Goal: Task Accomplishment & Management: Complete application form

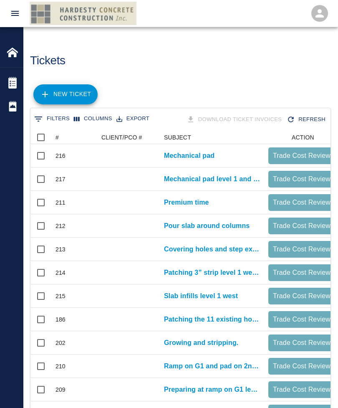
scroll to position [0, 0]
click at [66, 96] on link "NEW TICKET" at bounding box center [65, 94] width 64 height 20
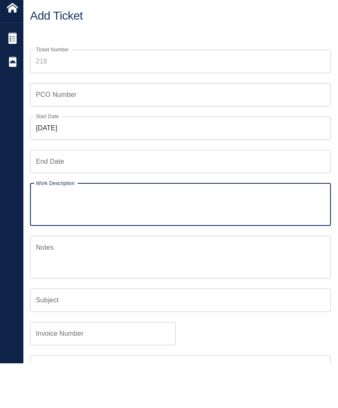
click at [99, 161] on input "[DATE]" at bounding box center [180, 172] width 301 height 23
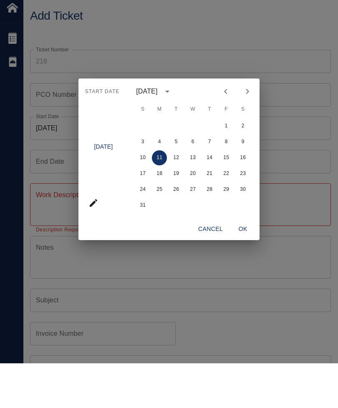
scroll to position [45, 0]
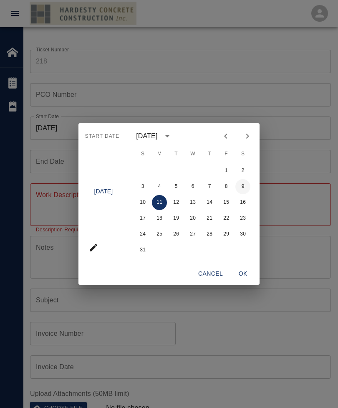
click at [248, 194] on button "9" at bounding box center [243, 186] width 15 height 15
type input "[DATE]"
click at [247, 281] on button "OK" at bounding box center [243, 273] width 27 height 15
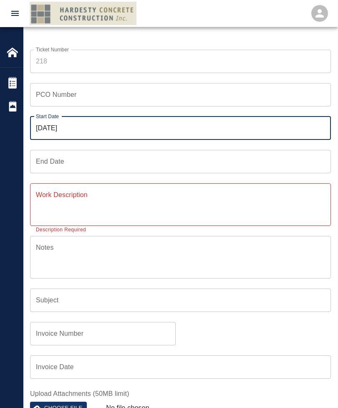
click at [105, 157] on input "End Date" at bounding box center [180, 161] width 301 height 23
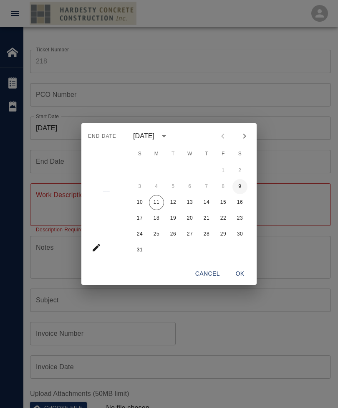
click at [238, 194] on button "9" at bounding box center [240, 186] width 15 height 15
type input "[DATE]"
click at [250, 281] on button "OK" at bounding box center [240, 273] width 27 height 15
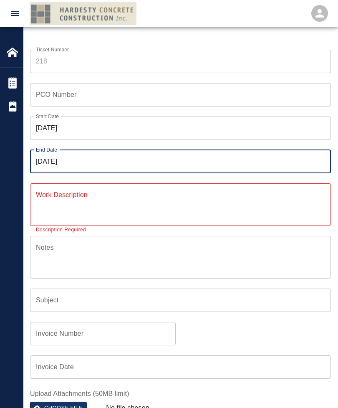
click at [121, 216] on textarea "Work Description" at bounding box center [180, 204] width 289 height 29
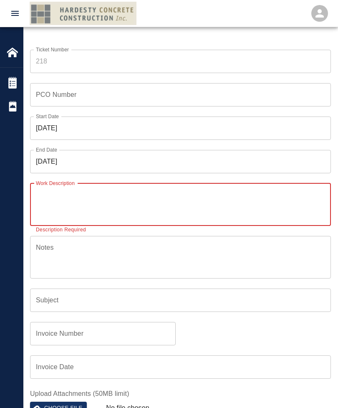
click at [124, 216] on textarea "Work Description" at bounding box center [180, 204] width 289 height 29
click at [129, 192] on textarea "Work Description" at bounding box center [180, 204] width 289 height 29
click at [101, 195] on textarea "Work Description" at bounding box center [180, 204] width 289 height 29
click at [86, 204] on textarea "Work Description" at bounding box center [180, 204] width 289 height 29
paste textarea "- Shipping, prepared and poured concrete in ramp on penthouse."
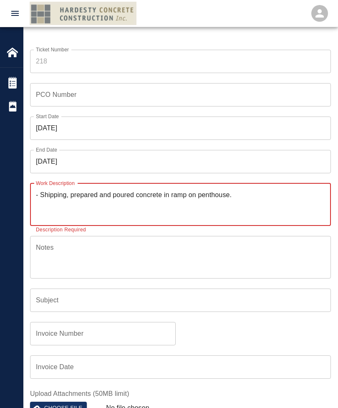
type textarea "- Shipping, prepared and poured concrete in ramp on penthouse."
click at [244, 260] on textarea "Notes" at bounding box center [180, 257] width 289 height 29
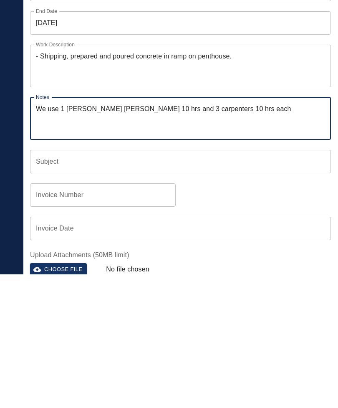
scroll to position [50, 0]
type textarea "We use 1 [PERSON_NAME] [PERSON_NAME] 10 hrs and 3 carpenters 10 hrs each"
click at [220, 283] on input "Subject" at bounding box center [180, 294] width 301 height 23
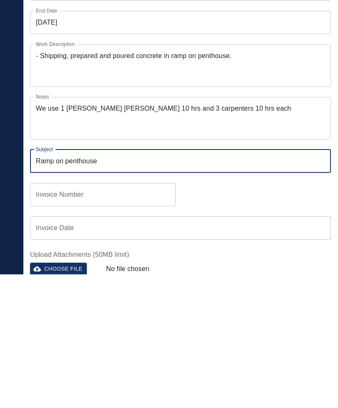
click at [35, 283] on input "Ramp on penthouse" at bounding box center [180, 294] width 301 height 23
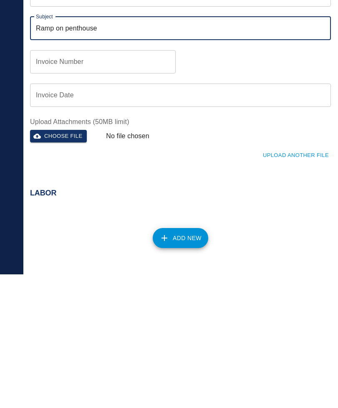
scroll to position [206, 0]
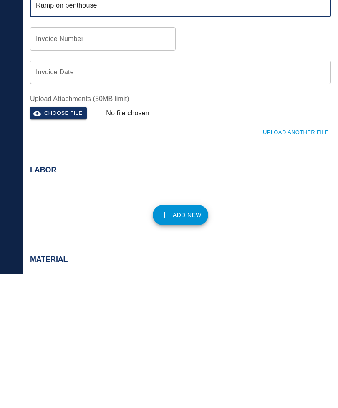
type input "Ramp on penthouse"
click at [188, 339] on button "Add New" at bounding box center [181, 349] width 56 height 20
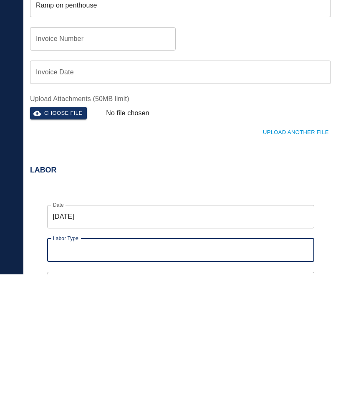
click at [114, 376] on input "Labor Type" at bounding box center [181, 384] width 260 height 16
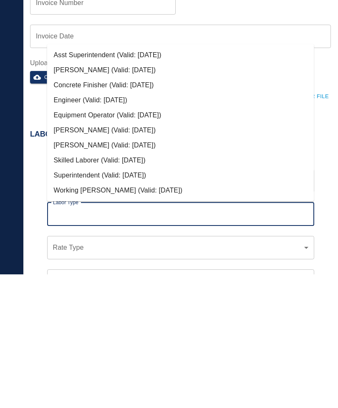
scroll to position [248, 0]
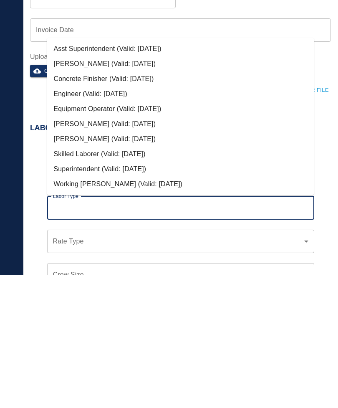
click at [123, 310] on li "Working [PERSON_NAME] (Valid: [DATE])" at bounding box center [180, 317] width 267 height 15
type input "Working [PERSON_NAME]"
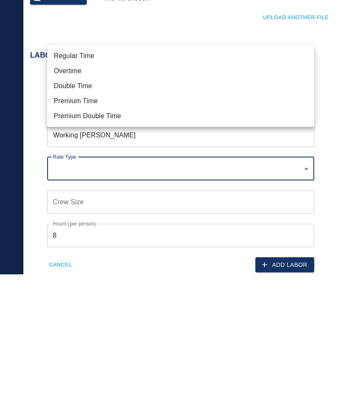
scroll to position [455, 0]
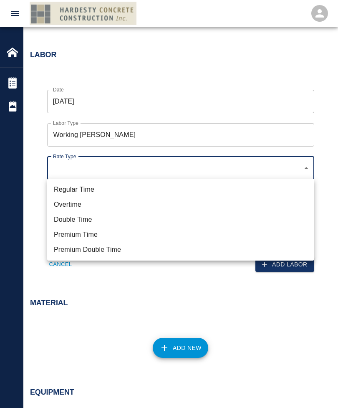
click at [93, 189] on li "Regular Time" at bounding box center [180, 189] width 267 height 15
type input "rate_rt"
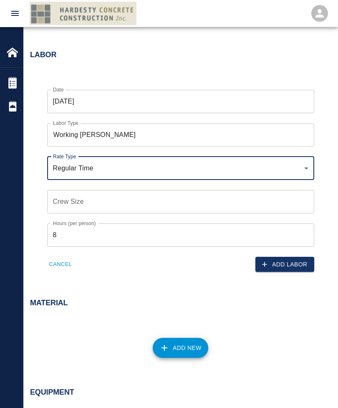
click at [101, 198] on input "Crew Size" at bounding box center [180, 201] width 267 height 23
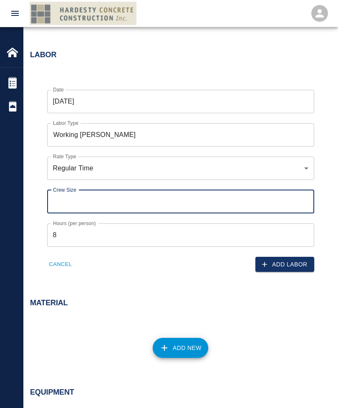
scroll to position [454, 0]
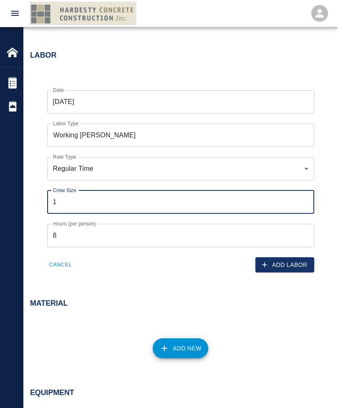
type input "1"
click at [121, 273] on div "Labor Date [DATE] Date Labor Type Working [PERSON_NAME] Labor Type Rate Type Re…" at bounding box center [180, 163] width 314 height 258
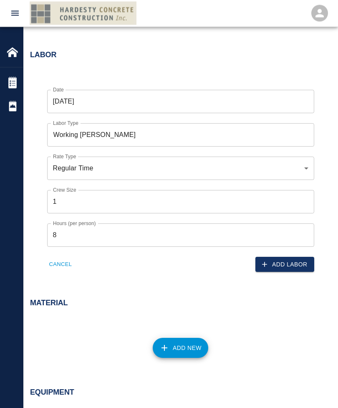
click at [89, 232] on input "8" at bounding box center [180, 235] width 267 height 23
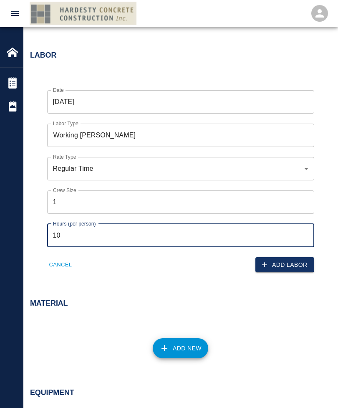
type input "10"
click at [175, 266] on div "Cancel" at bounding box center [106, 259] width 139 height 25
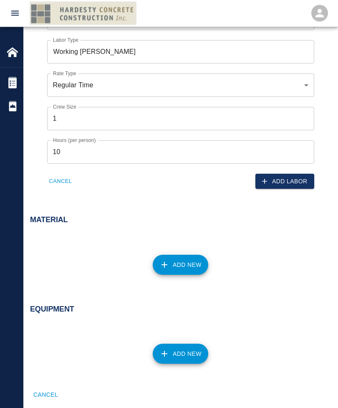
scroll to position [462, 0]
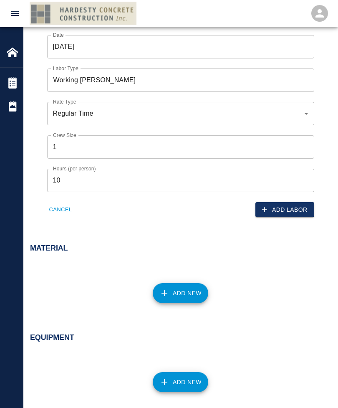
click at [291, 202] on button "Add Labor" at bounding box center [285, 209] width 59 height 15
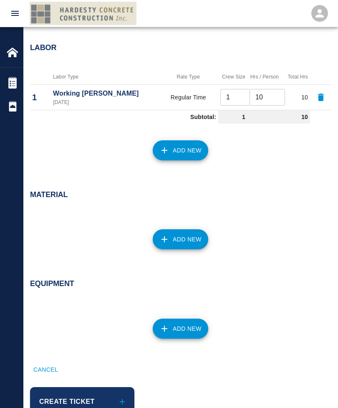
click at [188, 150] on button "Add New" at bounding box center [181, 150] width 56 height 20
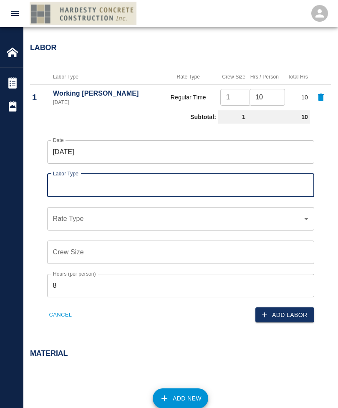
click at [96, 180] on input "Labor Type" at bounding box center [181, 185] width 260 height 16
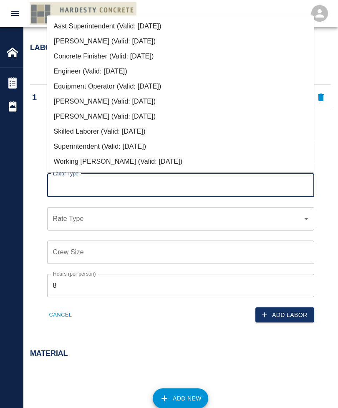
click at [127, 34] on li "[PERSON_NAME] (Valid: [DATE])" at bounding box center [180, 41] width 267 height 15
type input "[PERSON_NAME]"
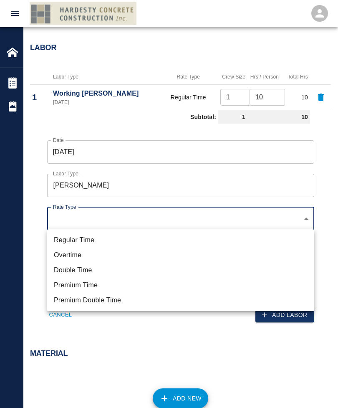
click at [92, 241] on li "Regular Time" at bounding box center [180, 240] width 267 height 15
type input "rate_rt"
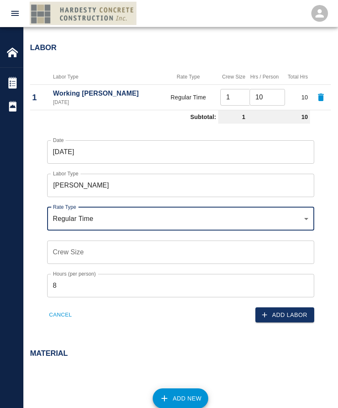
click at [122, 248] on input "Crew Size" at bounding box center [180, 252] width 267 height 23
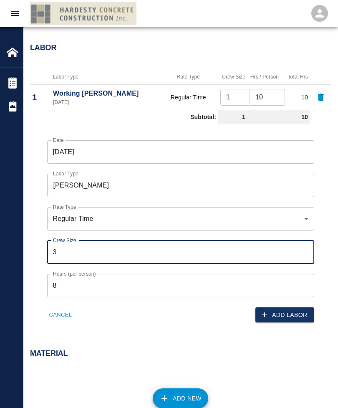
type input "3"
click at [101, 279] on input "8" at bounding box center [180, 285] width 267 height 23
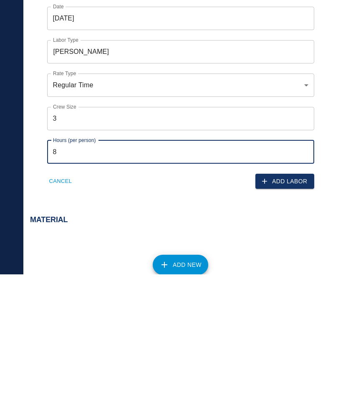
click at [123, 274] on input "8" at bounding box center [180, 285] width 267 height 23
type input "10"
click at [271, 375] on div "Add New" at bounding box center [175, 393] width 311 height 37
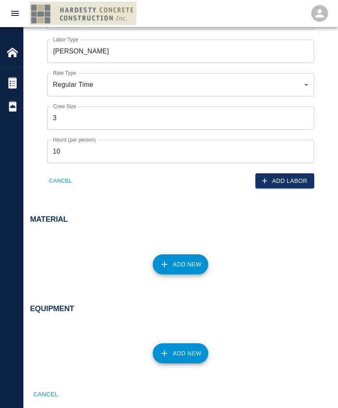
click at [288, 181] on button "Add Labor" at bounding box center [285, 180] width 59 height 15
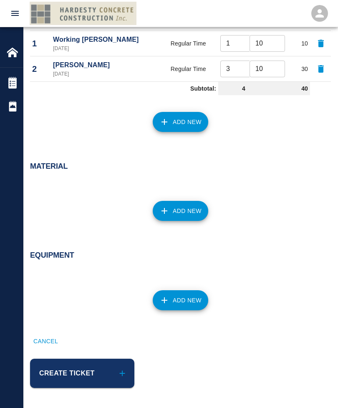
scroll to position [487, 0]
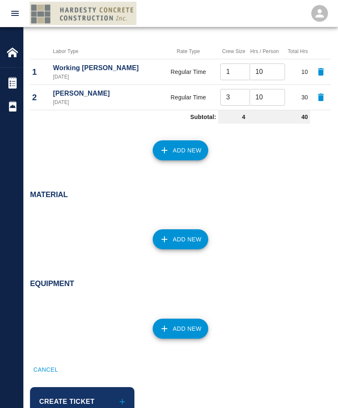
click at [233, 66] on input "1" at bounding box center [238, 71] width 35 height 17
click at [182, 96] on td "Regular Time" at bounding box center [189, 96] width 60 height 25
click at [186, 94] on td "Regular Time" at bounding box center [189, 96] width 60 height 25
click at [63, 101] on p "[DATE]" at bounding box center [105, 103] width 104 height 8
click at [178, 243] on button "Add New" at bounding box center [181, 239] width 56 height 20
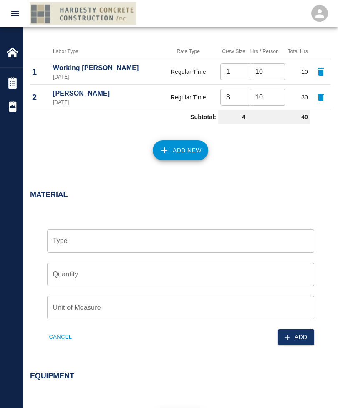
click at [172, 236] on input "Type" at bounding box center [181, 241] width 260 height 16
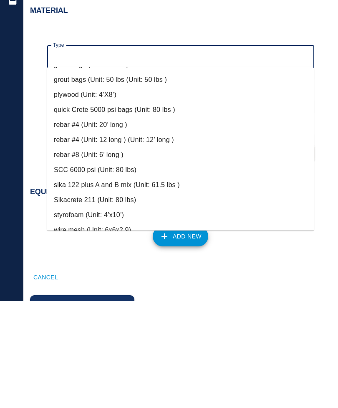
scroll to position [572, 0]
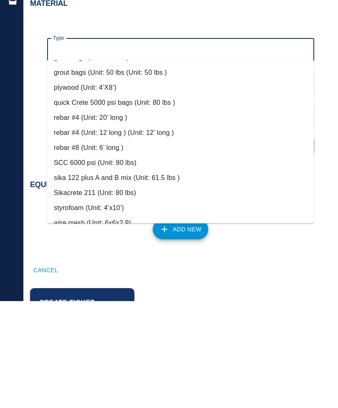
click at [117, 292] on li "Sikacrete 211 (Unit: 80 lbs)" at bounding box center [180, 299] width 267 height 15
type input "Sikacrete 211 (Unit: 80 lbs)"
type input "80 lbs"
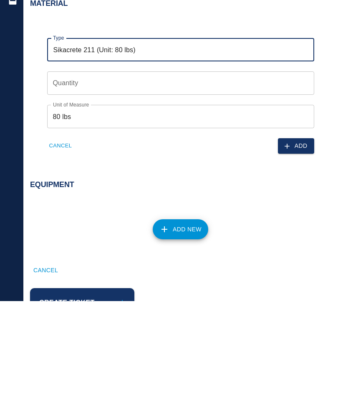
click at [140, 178] on input "Quantity" at bounding box center [180, 189] width 267 height 23
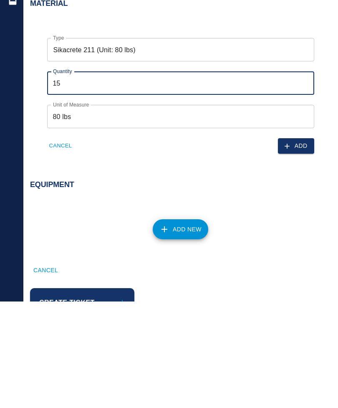
type input "15"
click at [271, 313] on div "Add New" at bounding box center [175, 331] width 311 height 37
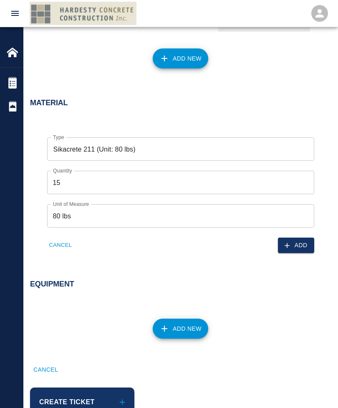
click at [297, 246] on button "Add" at bounding box center [296, 245] width 36 height 15
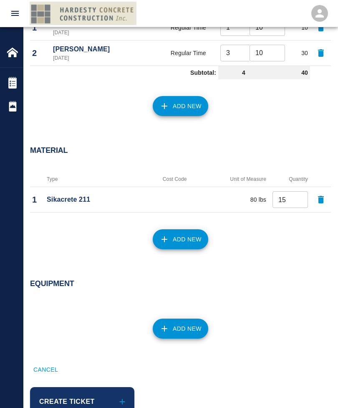
click at [190, 244] on button "Add New" at bounding box center [181, 239] width 56 height 20
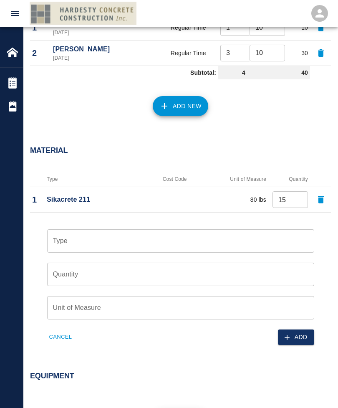
click at [174, 236] on input "Type" at bounding box center [181, 241] width 260 height 16
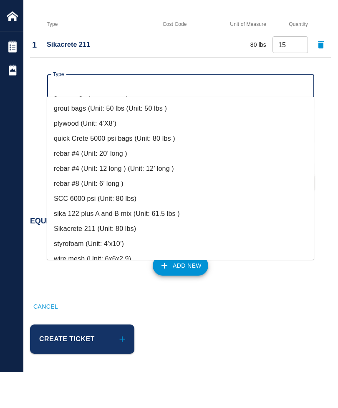
scroll to position [344, 0]
click at [98, 288] on li "wire mesh (Unit: 6x6x2.9)" at bounding box center [180, 295] width 267 height 15
type input "wire mesh (Unit: 6x6x2.9)"
type input "6x6x2.9"
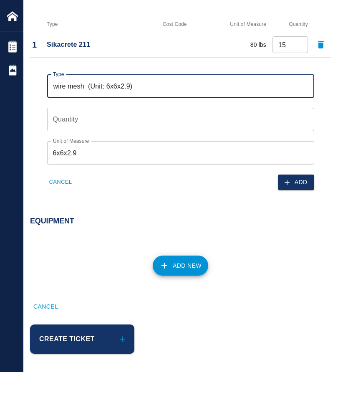
click at [94, 144] on input "Quantity" at bounding box center [180, 155] width 267 height 23
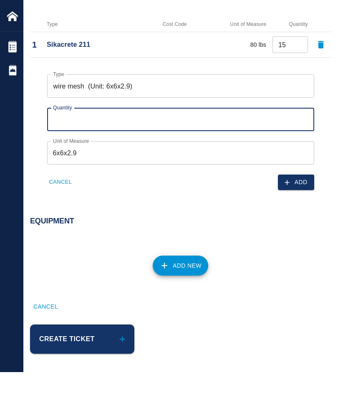
type input "1"
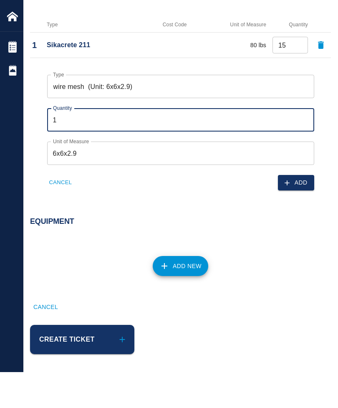
click at [302, 211] on button "Add" at bounding box center [296, 218] width 36 height 15
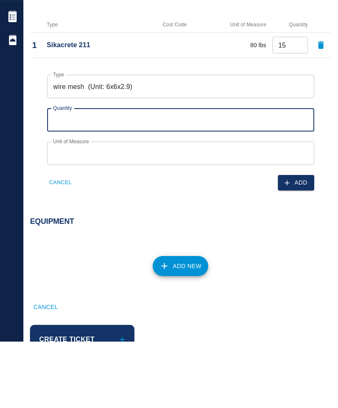
scroll to position [557, 0]
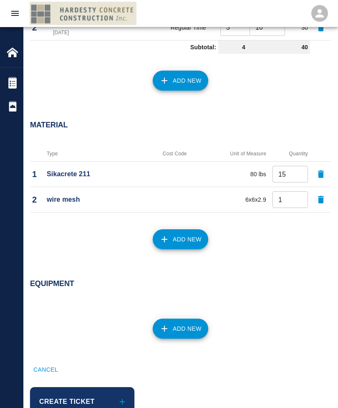
click at [188, 329] on button "Add New" at bounding box center [181, 329] width 56 height 20
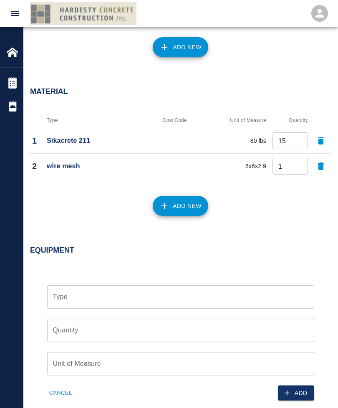
click at [111, 295] on input "Type" at bounding box center [181, 297] width 260 height 16
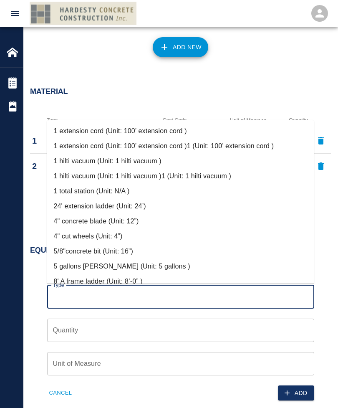
scroll to position [628, 0]
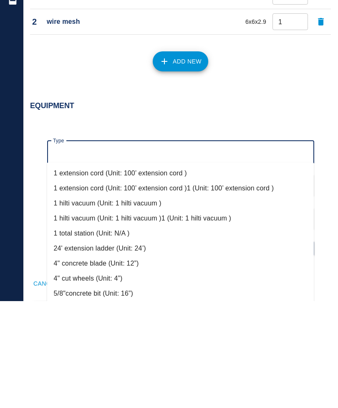
click at [183, 273] on li "1 extension cord (Unit: 100’ extension cord )" at bounding box center [180, 280] width 267 height 15
type input "1 extension cord (Unit: 100’ extension cord )"
type input "100’ extension cord"
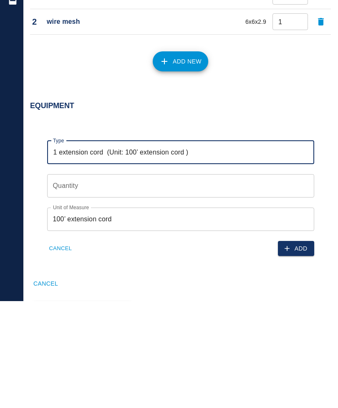
click at [90, 281] on input "Quantity" at bounding box center [180, 292] width 267 height 23
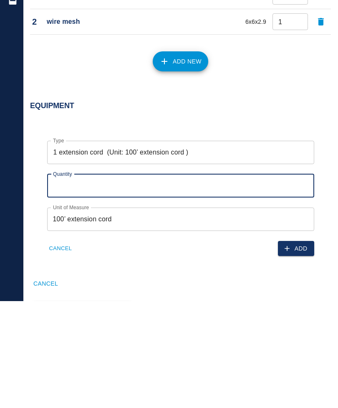
type input "2"
click at [304, 348] on button "Add" at bounding box center [296, 355] width 36 height 15
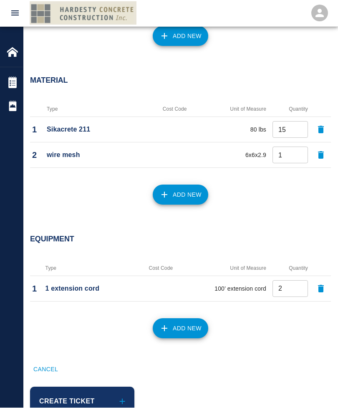
click at [185, 330] on button "Add New" at bounding box center [181, 329] width 56 height 20
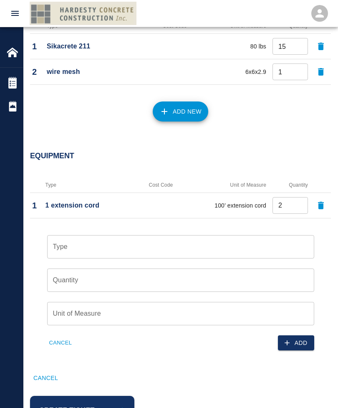
scroll to position [693, 0]
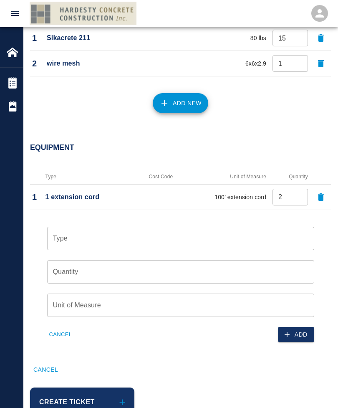
click at [122, 232] on input "Type" at bounding box center [181, 239] width 260 height 16
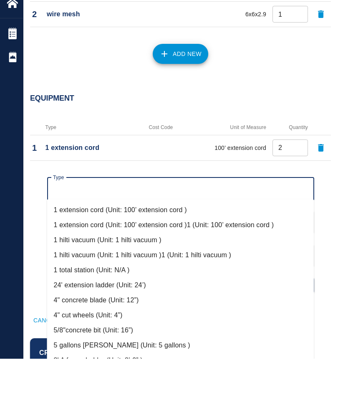
scroll to position [720, 0]
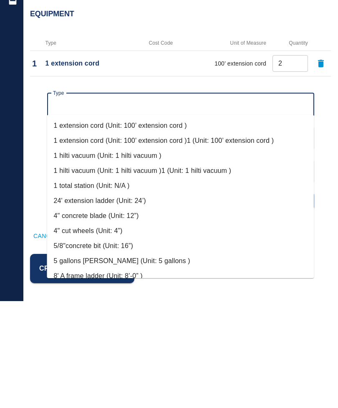
click at [141, 255] on li "1 hilti vacuum (Unit: 1 hilti vacuum )" at bounding box center [180, 262] width 267 height 15
type input "1 hilti vacuum (Unit: 1 hilti vacuum )"
type input "1 hilti vacuum"
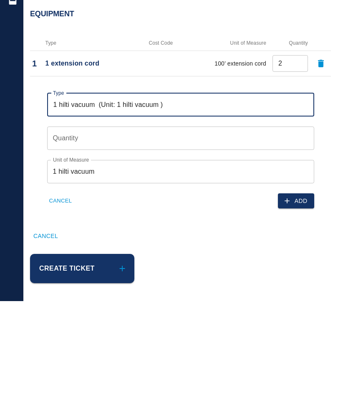
click at [137, 233] on input "Quantity" at bounding box center [180, 244] width 267 height 23
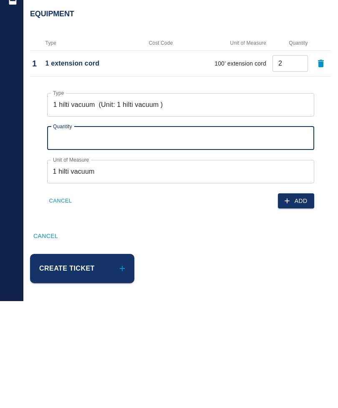
type input "1"
click at [298, 300] on button "Add" at bounding box center [296, 307] width 36 height 15
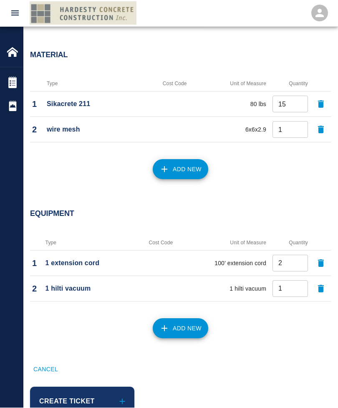
click at [190, 327] on button "Add New" at bounding box center [181, 329] width 56 height 20
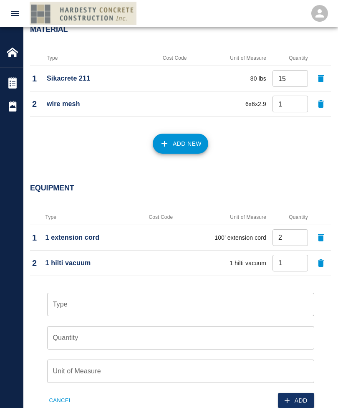
scroll to position [719, 0]
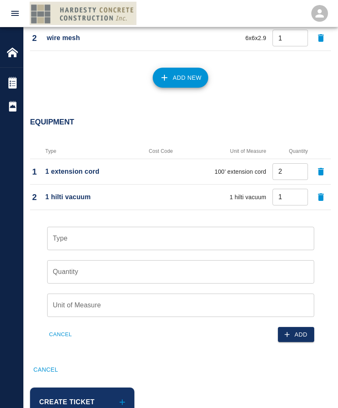
click at [168, 231] on input "Type" at bounding box center [181, 239] width 260 height 16
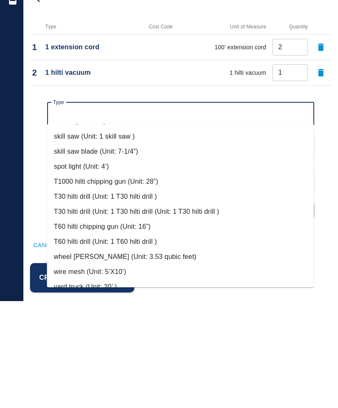
scroll to position [745, 0]
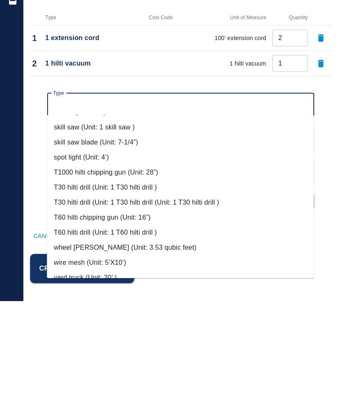
click at [116, 317] on li "T60 hilti chipping gun (Unit: 16”)" at bounding box center [180, 324] width 267 height 15
type input "T60 hilti chipping gun (Unit: 16”)"
type input "16”"
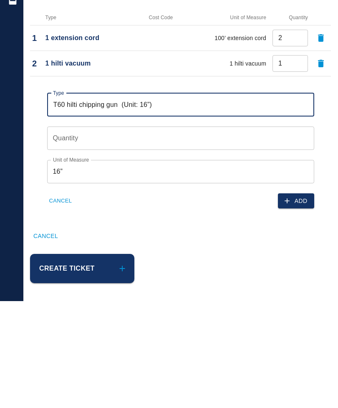
click at [85, 233] on input "Quantity" at bounding box center [180, 244] width 267 height 23
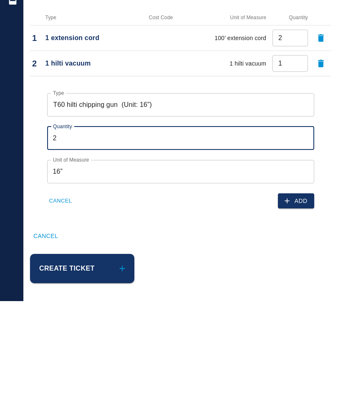
type input "2"
click at [256, 325] on div "Cancel" at bounding box center [175, 337] width 311 height 25
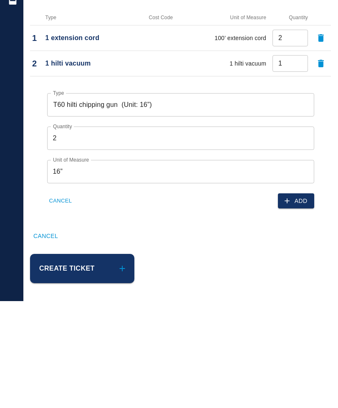
scroll to position [719, 0]
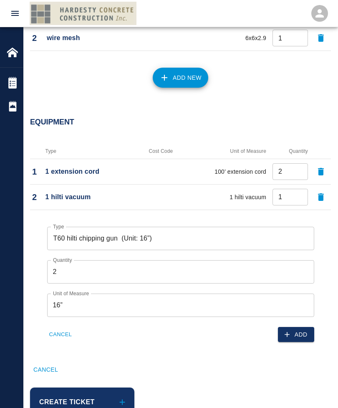
click at [294, 337] on button "Add" at bounding box center [296, 334] width 36 height 15
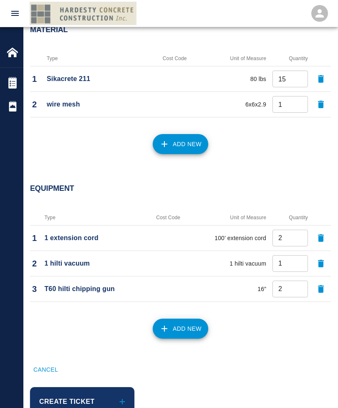
click at [187, 327] on button "Add New" at bounding box center [181, 329] width 56 height 20
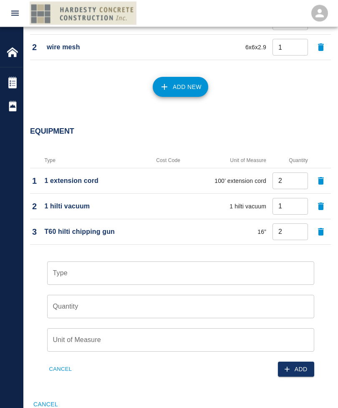
scroll to position [744, 0]
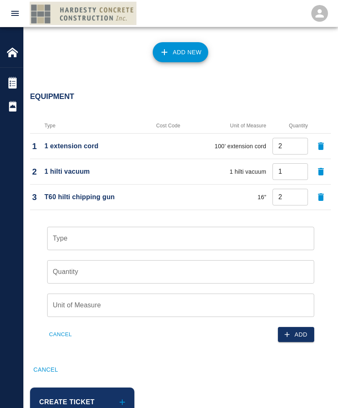
click at [76, 237] on input "Type" at bounding box center [181, 239] width 260 height 16
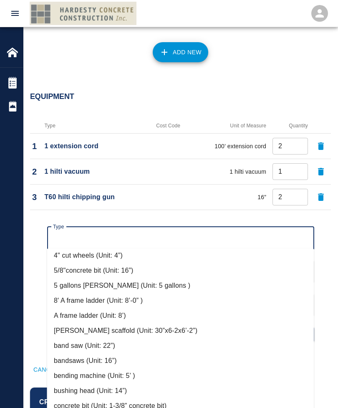
scroll to position [177, 0]
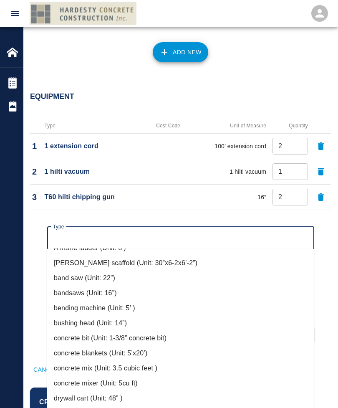
click at [332, 97] on div "Equipment Type Cost Code Unit of Measure Quantity 1 1 extension cord 100’ exten…" at bounding box center [180, 219] width 314 height 287
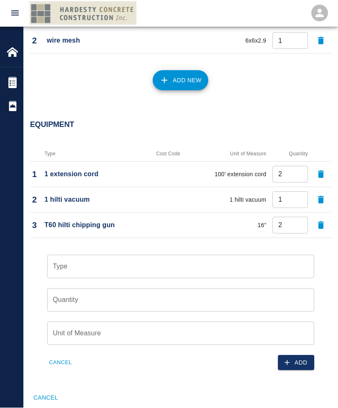
scroll to position [744, 0]
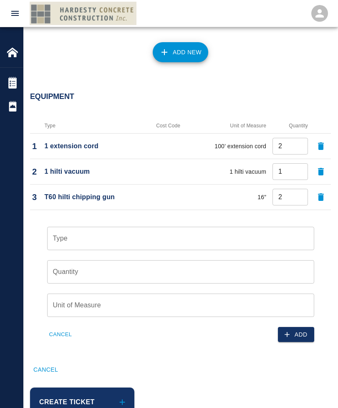
click at [82, 241] on input "Type" at bounding box center [181, 239] width 260 height 16
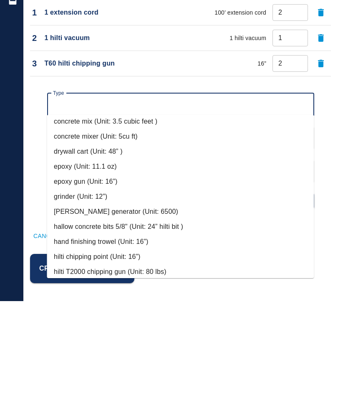
scroll to position [290, 0]
click at [85, 296] on li "grinder (Unit: 12”)" at bounding box center [180, 303] width 267 height 15
type input "grinder (Unit: 12”)"
type input "12”"
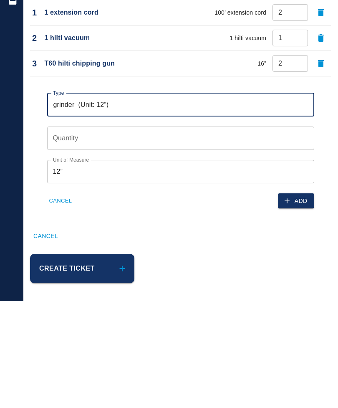
click at [77, 233] on div "Quantity Quantity" at bounding box center [180, 244] width 267 height 23
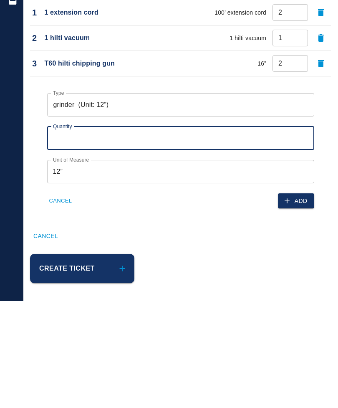
type input "1"
click at [298, 300] on button "Add" at bounding box center [296, 307] width 36 height 15
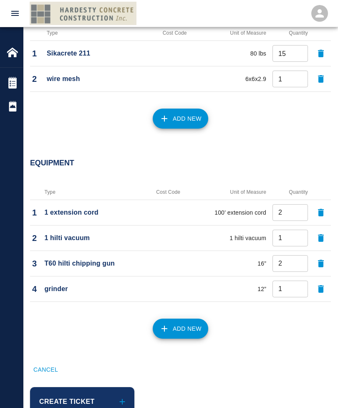
click at [183, 326] on button "Add New" at bounding box center [181, 329] width 56 height 20
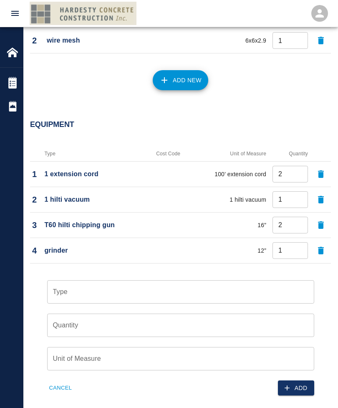
scroll to position [770, 0]
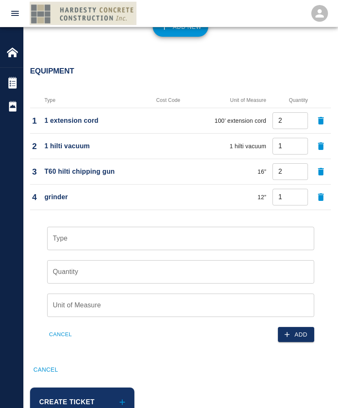
click at [137, 236] on input "Type" at bounding box center [181, 239] width 260 height 16
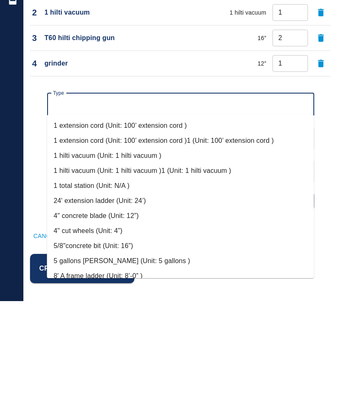
scroll to position [0, 0]
click at [334, 181] on div "Equipment Type Cost Code Unit of Measure Quantity 1 1 extension cord 100’ exten…" at bounding box center [180, 179] width 314 height 312
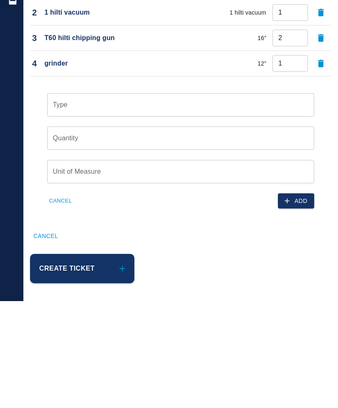
scroll to position [770, 0]
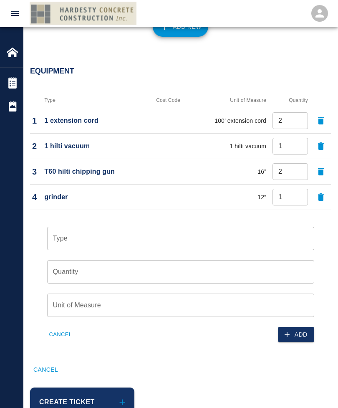
click at [66, 329] on button "Cancel" at bounding box center [60, 334] width 27 height 13
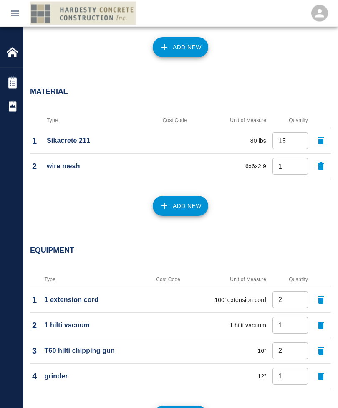
scroll to position [591, 0]
click at [194, 205] on button "Add New" at bounding box center [181, 206] width 56 height 20
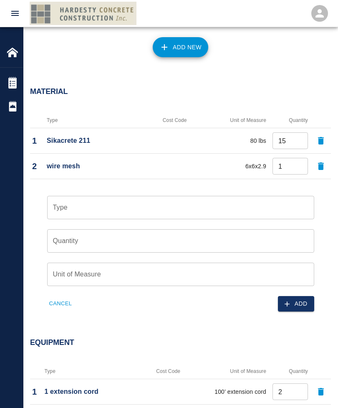
click at [124, 210] on input "Type" at bounding box center [181, 208] width 260 height 16
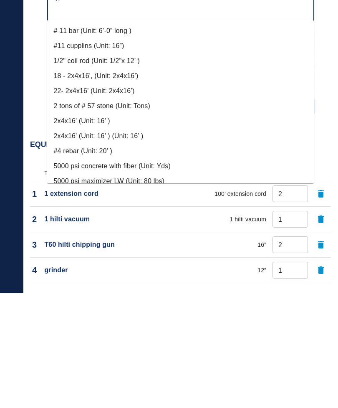
scroll to position [0, 0]
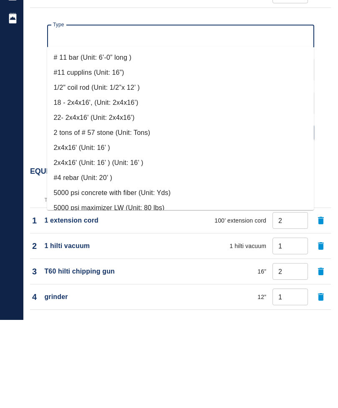
click at [19, 79] on div "Home [STREET_ADDRESS] Renovation Tickets Daily Reports Powered By Terms of Serv…" at bounding box center [11, 204] width 23 height 408
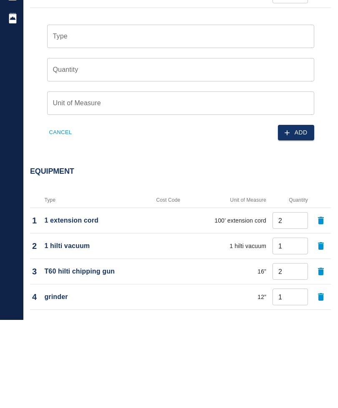
scroll to position [762, 0]
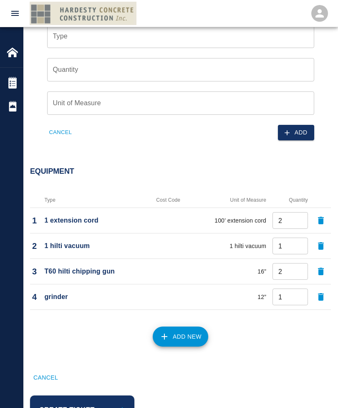
click at [63, 127] on button "Cancel" at bounding box center [60, 132] width 27 height 13
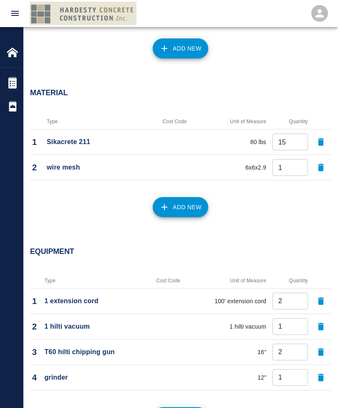
scroll to position [589, 0]
click at [322, 140] on icon "button" at bounding box center [321, 143] width 6 height 8
type input "1"
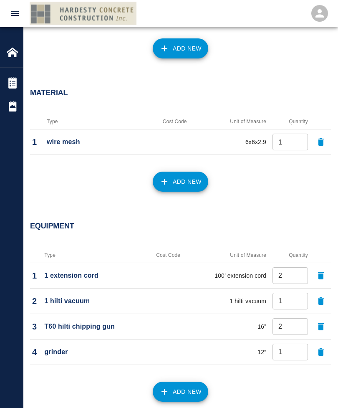
click at [322, 140] on icon "button" at bounding box center [321, 142] width 6 height 8
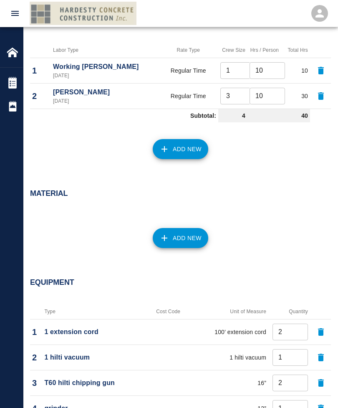
scroll to position [488, 0]
click at [187, 238] on button "Add New" at bounding box center [181, 238] width 56 height 20
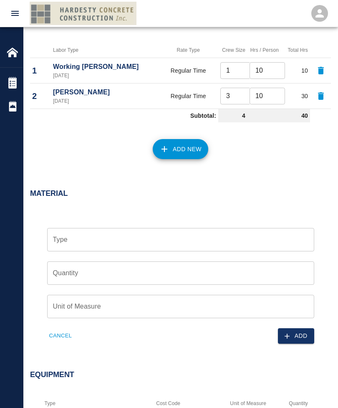
click at [152, 238] on input "Type" at bounding box center [181, 240] width 260 height 16
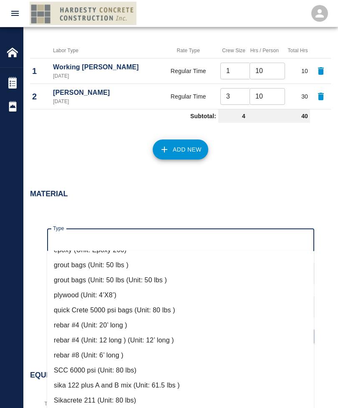
scroll to position [327, 0]
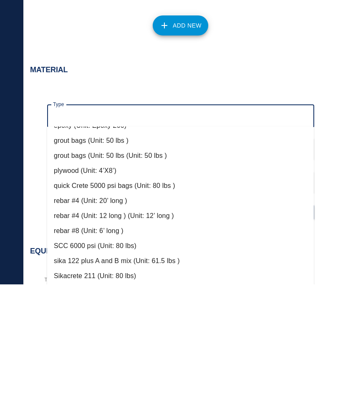
click at [148, 302] on li "quick Crete 5000 psi bags (Unit: 80 lbs )" at bounding box center [180, 309] width 267 height 15
type input "quick Crete 5000 psi bags (Unit: 80 lbs )"
type input "80 lbs"
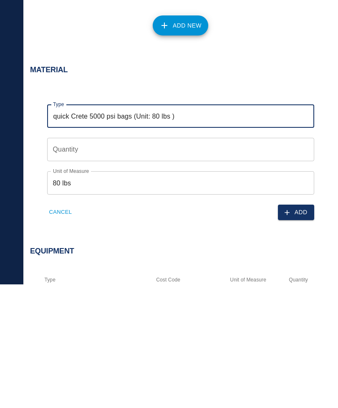
click at [108, 262] on input "Quantity" at bounding box center [180, 273] width 267 height 23
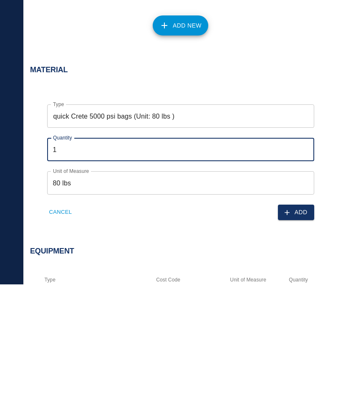
type input "15"
click at [300, 329] on button "Add" at bounding box center [296, 336] width 36 height 15
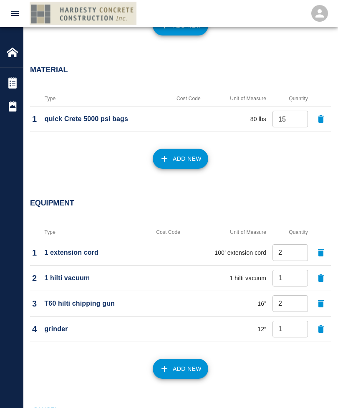
click at [181, 155] on button "Add New" at bounding box center [181, 159] width 56 height 20
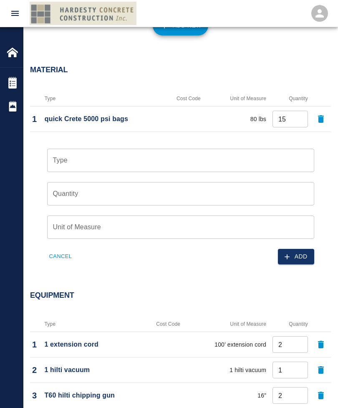
click at [114, 156] on input "Type" at bounding box center [181, 160] width 260 height 16
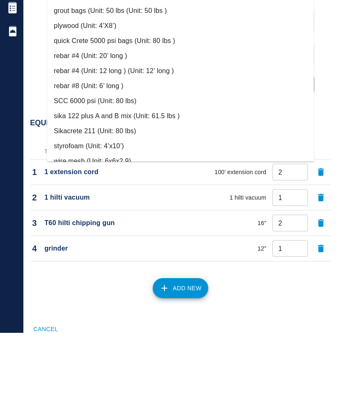
scroll to position [344, 0]
click at [82, 229] on li "wire mesh (Unit: 6x6x2.9)" at bounding box center [180, 236] width 267 height 15
type input "wire mesh (Unit: 6x6x2.9)"
type input "6x6x2.9"
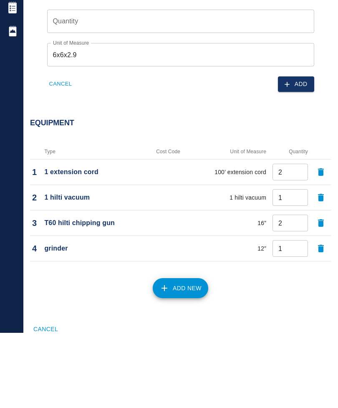
click at [188, 85] on input "Quantity" at bounding box center [180, 96] width 267 height 23
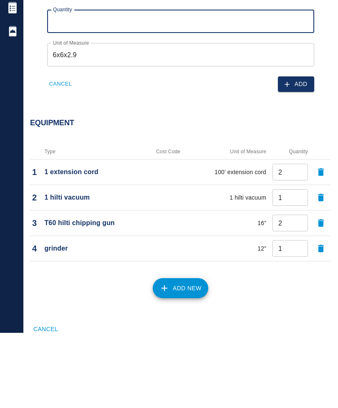
type input "1"
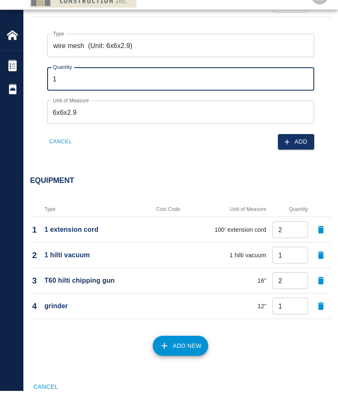
click at [297, 152] on button "Add" at bounding box center [296, 159] width 36 height 15
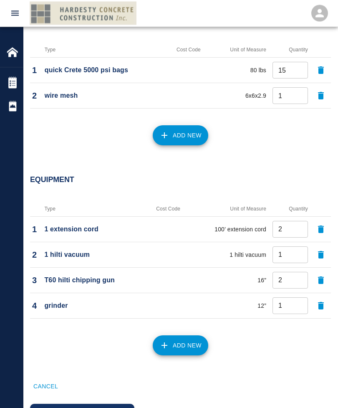
scroll to position [660, 0]
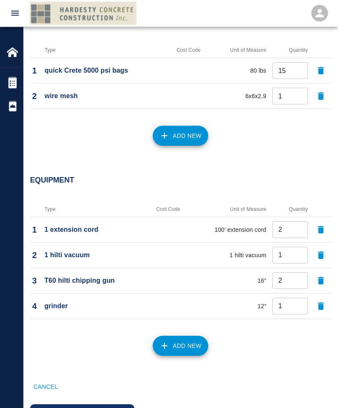
click at [183, 342] on button "Add New" at bounding box center [181, 346] width 56 height 20
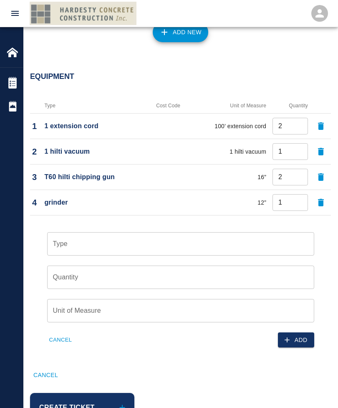
scroll to position [770, 0]
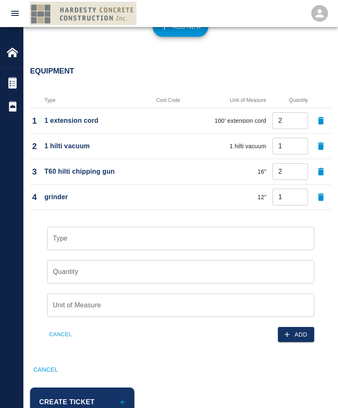
click at [79, 232] on input "Type" at bounding box center [181, 239] width 260 height 16
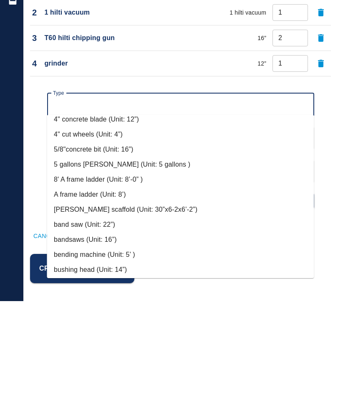
scroll to position [98, 0]
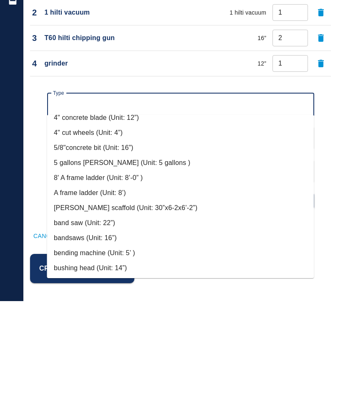
click at [28, 187] on div "Type Type Quantity Quantity Unit of Measure Unit of Measure Cancel Add" at bounding box center [175, 251] width 311 height 129
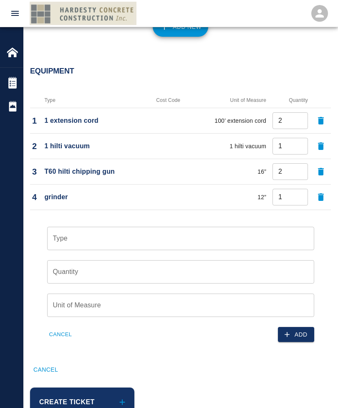
click at [57, 332] on button "Cancel" at bounding box center [60, 334] width 27 height 13
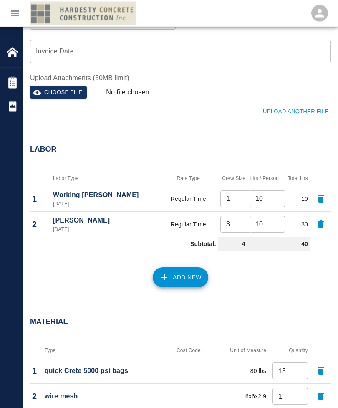
scroll to position [367, 0]
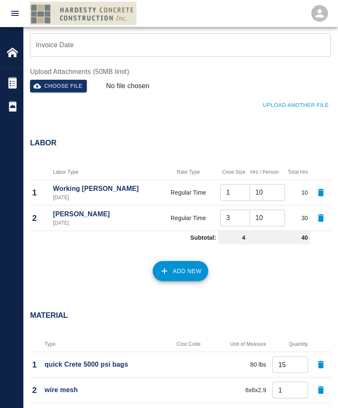
click at [261, 194] on input "10" at bounding box center [267, 192] width 35 height 17
click at [199, 191] on td "Regular Time" at bounding box center [189, 192] width 60 height 25
click at [194, 194] on td "Regular Time" at bounding box center [189, 192] width 60 height 25
click at [99, 188] on p "Working [PERSON_NAME]" at bounding box center [105, 189] width 104 height 10
click at [317, 192] on icon "button" at bounding box center [321, 193] width 10 height 10
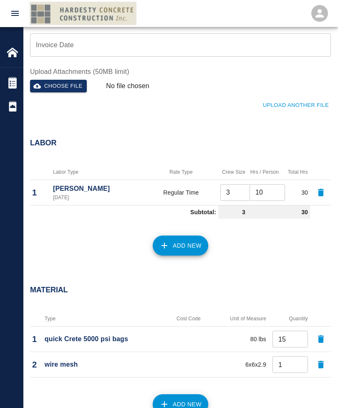
type input "3"
click at [321, 190] on icon "button" at bounding box center [321, 193] width 6 height 8
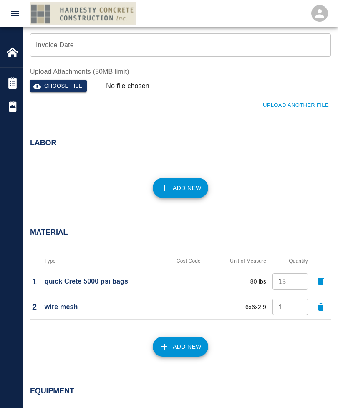
click at [175, 186] on button "Add New" at bounding box center [181, 188] width 56 height 20
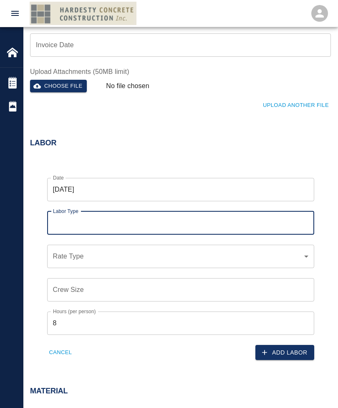
type input "1"
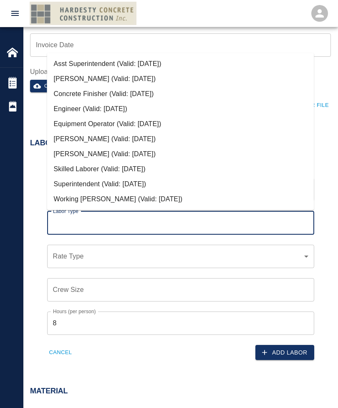
click at [119, 198] on li "Working [PERSON_NAME] (Valid: [DATE])" at bounding box center [180, 199] width 267 height 15
type input "Working [PERSON_NAME]"
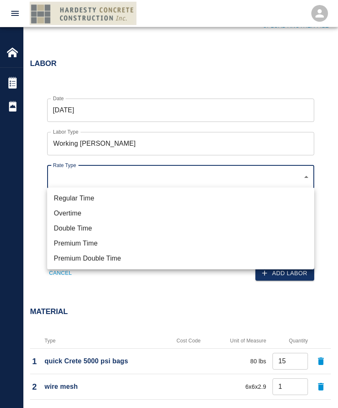
click at [72, 211] on li "Overtime" at bounding box center [180, 213] width 267 height 15
type input "rate_ot"
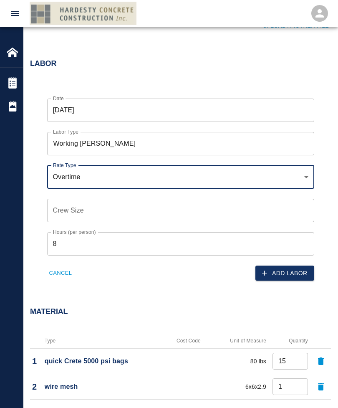
click at [89, 214] on input "Crew Size" at bounding box center [180, 210] width 267 height 23
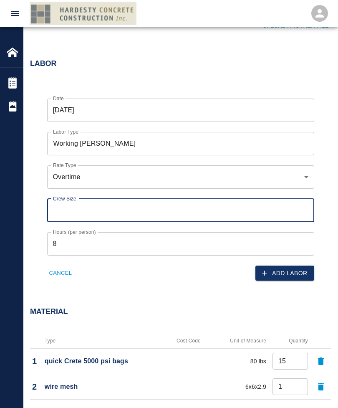
scroll to position [446, 0]
type input "1"
click at [87, 244] on input "8" at bounding box center [180, 244] width 267 height 23
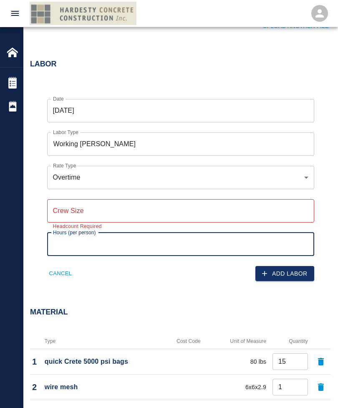
click at [96, 202] on input "Crew Size" at bounding box center [180, 210] width 267 height 23
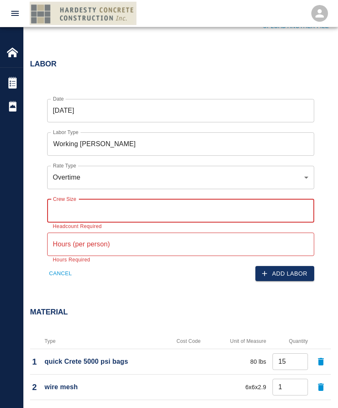
type input "1"
click at [80, 246] on div "Hours (per person) Hours (per person) Hours Required" at bounding box center [180, 244] width 267 height 23
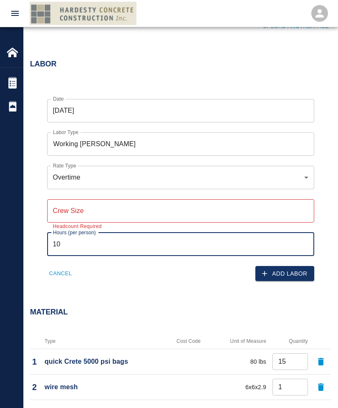
type input "10"
click at [105, 206] on input "Crew Size" at bounding box center [180, 210] width 267 height 23
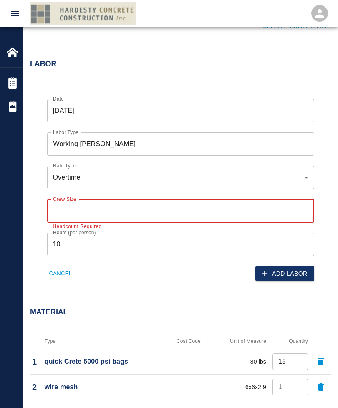
type input "1"
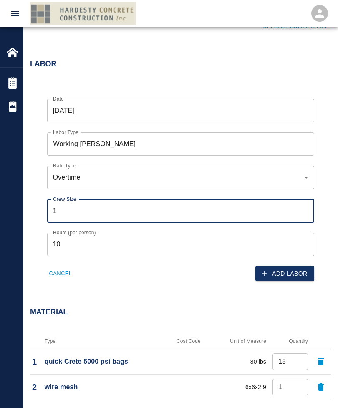
click at [288, 273] on button "Add Labor" at bounding box center [285, 273] width 59 height 15
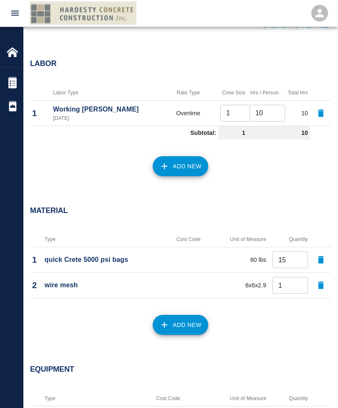
scroll to position [446, 0]
click at [185, 160] on button "Add New" at bounding box center [181, 166] width 56 height 20
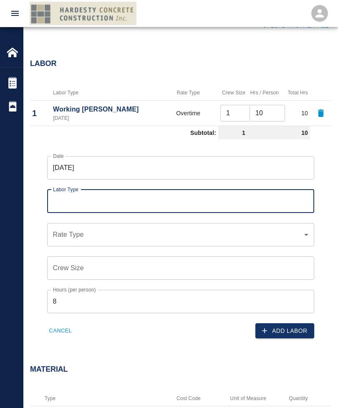
scroll to position [446, 0]
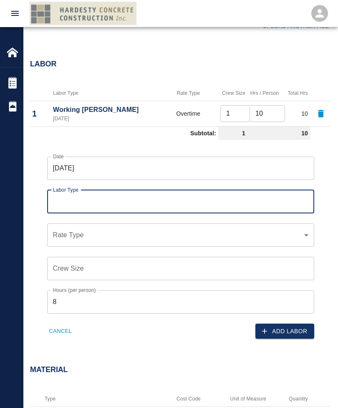
click at [84, 194] on input "Labor Type" at bounding box center [181, 202] width 260 height 16
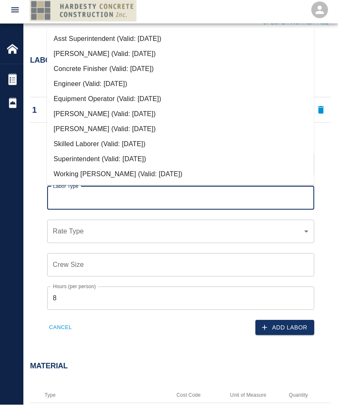
scroll to position [414, 0]
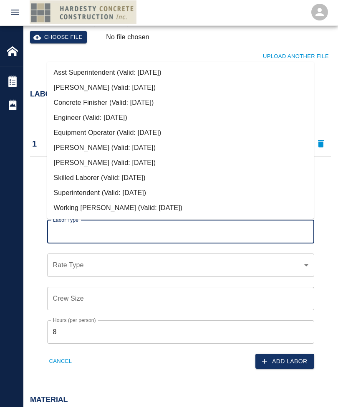
click at [123, 81] on li "[PERSON_NAME] (Valid: [DATE])" at bounding box center [180, 88] width 267 height 15
type input "[PERSON_NAME]"
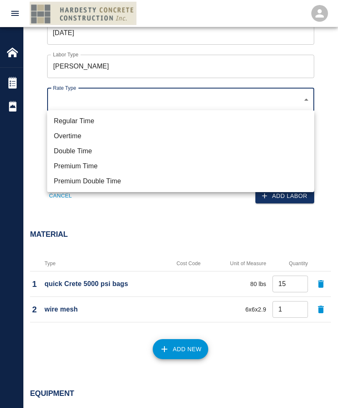
click at [76, 132] on li "Overtime" at bounding box center [180, 136] width 267 height 15
type input "rate_ot"
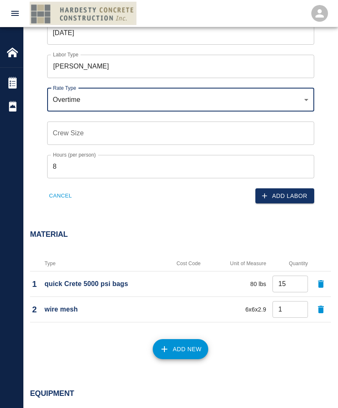
click at [73, 126] on input "Crew Size" at bounding box center [180, 133] width 267 height 23
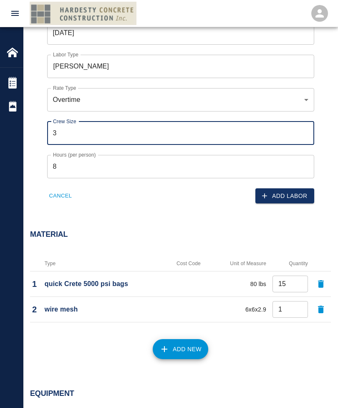
type input "3"
click at [109, 156] on input "8" at bounding box center [180, 166] width 267 height 23
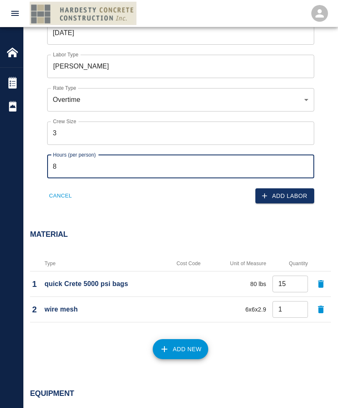
click at [126, 165] on input "8" at bounding box center [180, 166] width 267 height 23
type input "10"
click at [172, 221] on div "Material" at bounding box center [175, 229] width 311 height 33
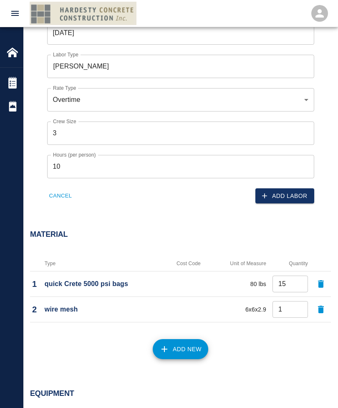
click at [290, 194] on button "Add Labor" at bounding box center [285, 195] width 59 height 15
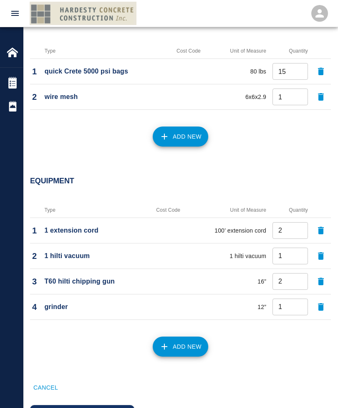
scroll to position [678, 0]
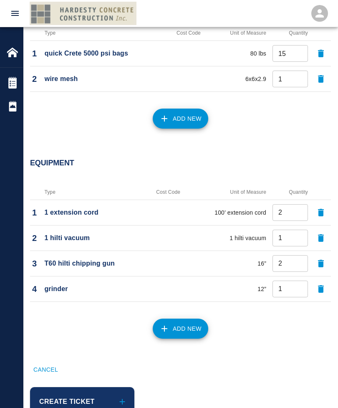
click at [75, 406] on button "Create Ticket" at bounding box center [82, 401] width 104 height 29
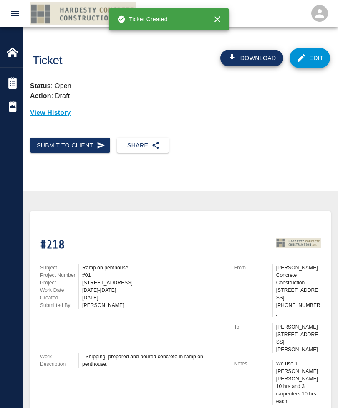
click at [156, 145] on icon "button" at bounding box center [156, 145] width 8 height 8
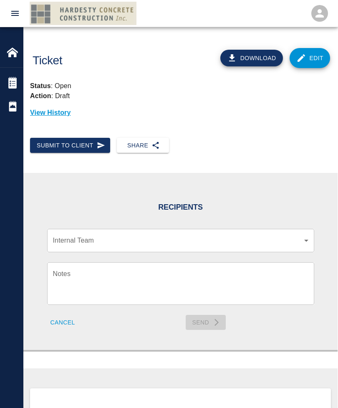
click at [300, 241] on body "Home [STREET_ADDRESS] Tickets Daily Reports Powered By Terms of Service | Priva…" at bounding box center [169, 204] width 338 height 408
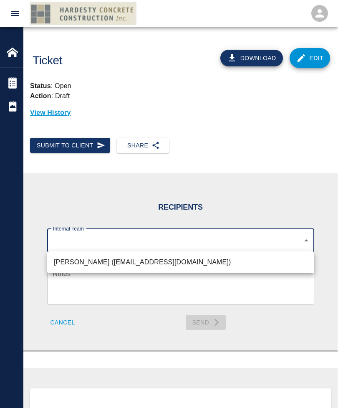
click at [249, 241] on div at bounding box center [169, 204] width 338 height 408
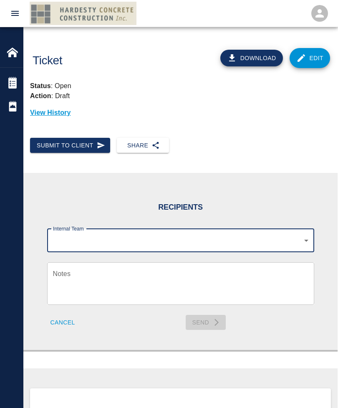
click at [236, 237] on body "Home [STREET_ADDRESS] Tickets Daily Reports Powered By Terms of Service | Priva…" at bounding box center [169, 204] width 338 height 408
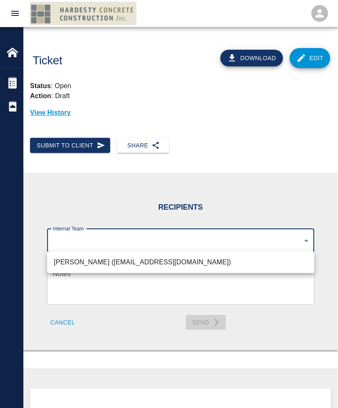
click at [145, 262] on li "[PERSON_NAME] ([EMAIL_ADDRESS][DOMAIN_NAME])" at bounding box center [180, 262] width 267 height 15
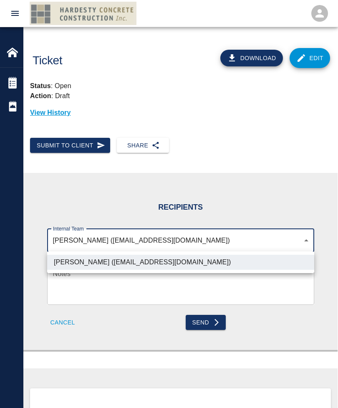
type input "0a6b3c64-c48f-48a5-9f2a-85da45865fdb"
click at [91, 287] on div at bounding box center [169, 204] width 338 height 408
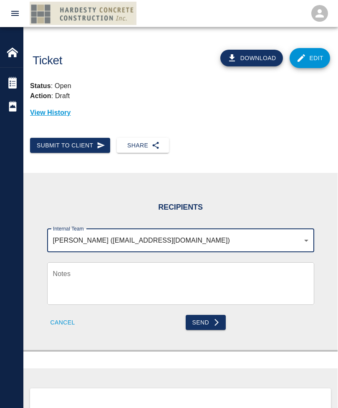
click at [96, 280] on textarea "Notes" at bounding box center [181, 283] width 256 height 29
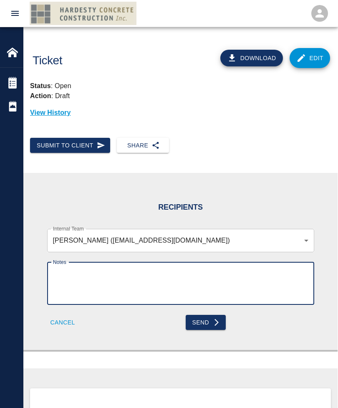
click at [101, 285] on textarea "Notes" at bounding box center [181, 283] width 256 height 29
click at [87, 282] on textarea "Notes" at bounding box center [181, 283] width 256 height 29
click at [87, 283] on textarea "Notes" at bounding box center [181, 283] width 256 height 29
click at [239, 284] on textarea "Notes" at bounding box center [181, 283] width 256 height 29
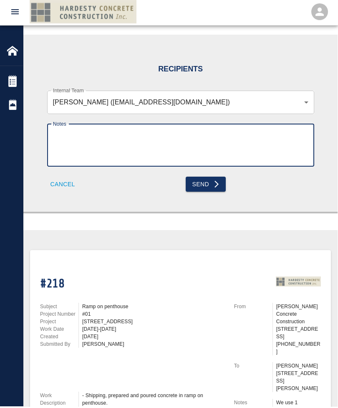
scroll to position [137, 0]
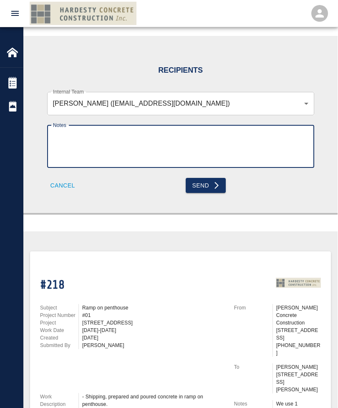
click at [89, 145] on textarea "Notes" at bounding box center [181, 146] width 256 height 29
paste textarea "- Shipping, prepared and poured concrete in ramp on penthouse."
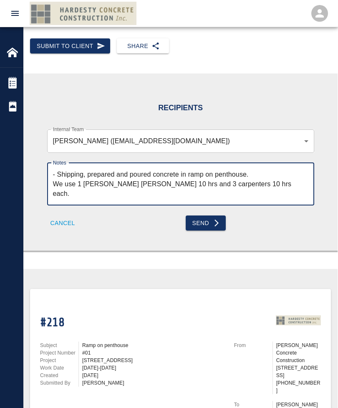
scroll to position [99, 0]
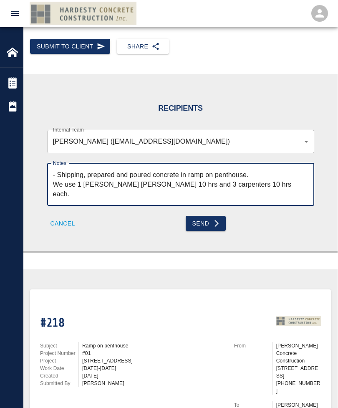
type textarea "- Shipping, prepared and poured concrete in ramp on penthouse. We use 1 [PERSON…"
click at [304, 139] on body "Home [STREET_ADDRESS] Renovation Tickets Daily Reports Powered By Terms of Serv…" at bounding box center [169, 105] width 338 height 408
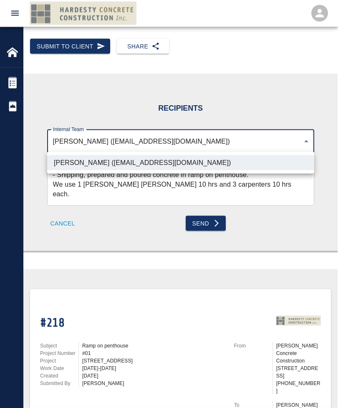
scroll to position [99, 0]
click at [302, 100] on div at bounding box center [169, 204] width 338 height 408
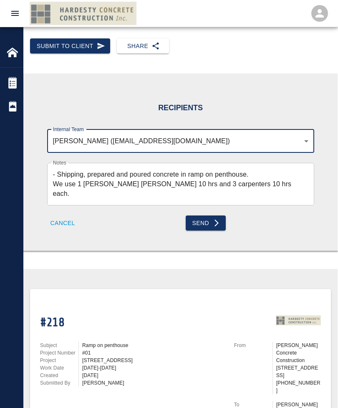
click at [209, 221] on button "Send" at bounding box center [206, 223] width 41 height 15
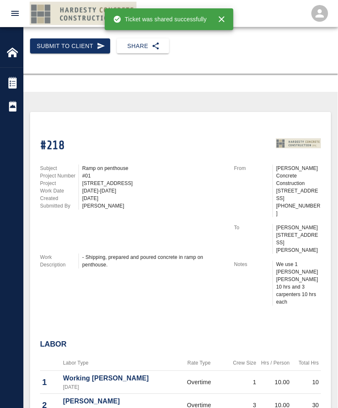
click at [299, 135] on img at bounding box center [298, 143] width 45 height 23
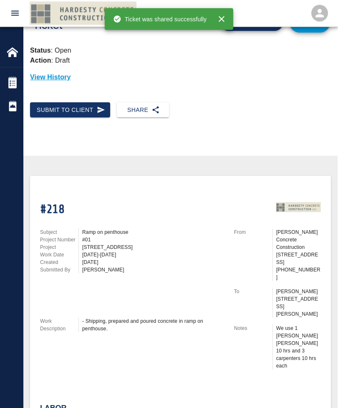
scroll to position [33, 0]
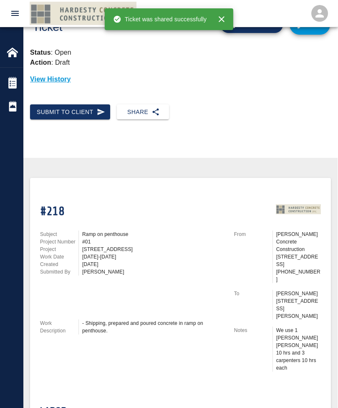
click at [140, 106] on button "Share" at bounding box center [143, 111] width 52 height 15
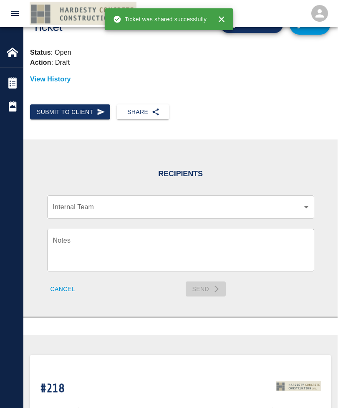
click at [163, 204] on body "Home [STREET_ADDRESS] Tickets Daily Reports Powered By Terms of Service | Priva…" at bounding box center [169, 171] width 338 height 408
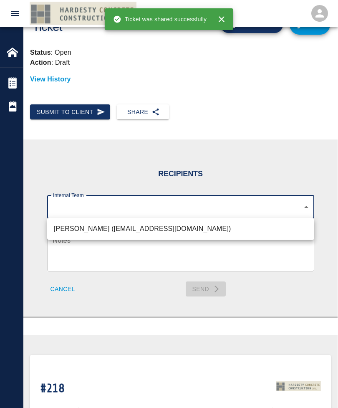
click at [305, 204] on div at bounding box center [169, 204] width 338 height 408
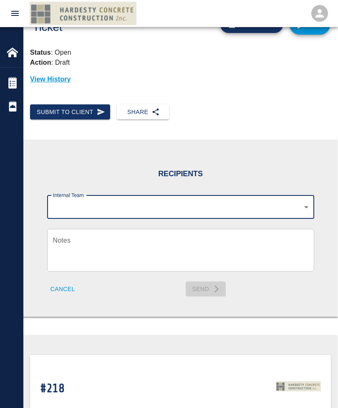
click at [263, 203] on body "Home [STREET_ADDRESS] Tickets Daily Reports Powered By Terms of Service | Priva…" at bounding box center [169, 171] width 338 height 408
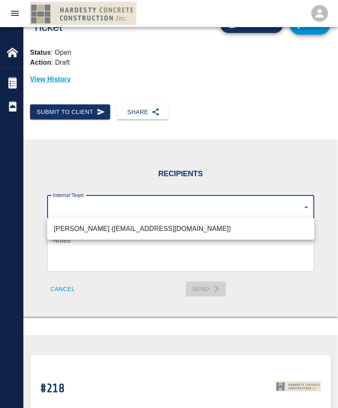
click at [180, 201] on div at bounding box center [169, 204] width 338 height 408
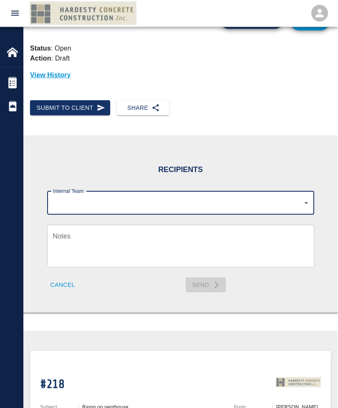
scroll to position [0, 0]
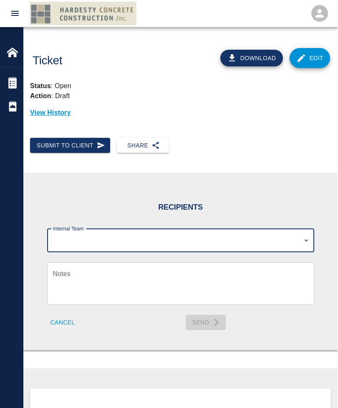
click at [147, 142] on button "Share" at bounding box center [143, 145] width 52 height 15
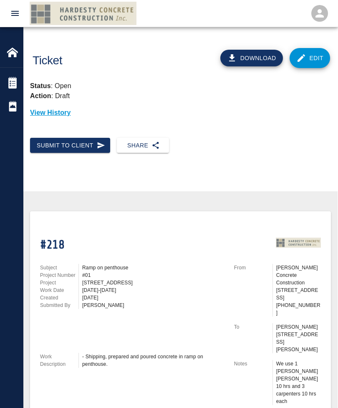
click at [148, 141] on button "Share" at bounding box center [143, 145] width 52 height 15
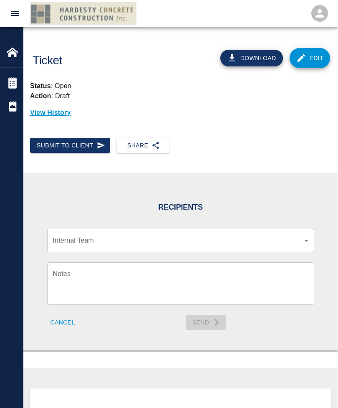
click at [84, 238] on body "Home [STREET_ADDRESS] Tickets Daily Reports Powered By Terms of Service | Priva…" at bounding box center [169, 204] width 338 height 408
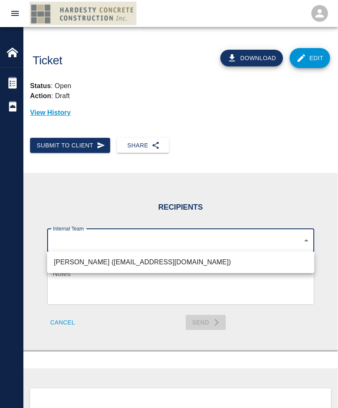
click at [305, 238] on div at bounding box center [169, 204] width 338 height 408
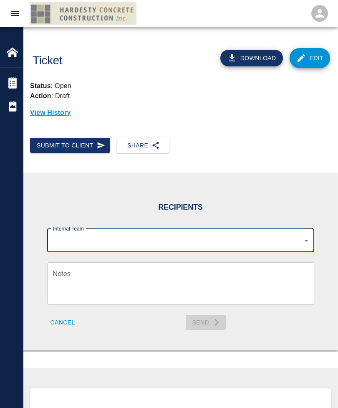
click at [66, 148] on button "Submit to Client" at bounding box center [70, 145] width 80 height 15
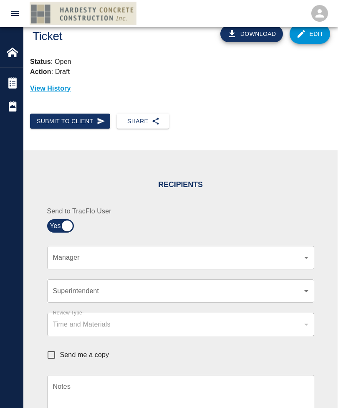
scroll to position [102, 0]
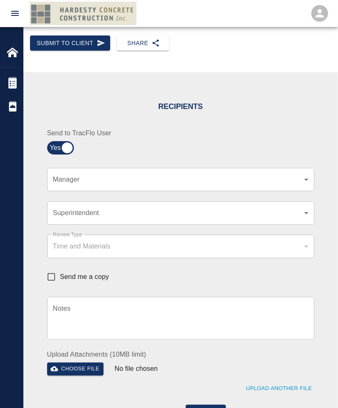
click at [306, 174] on body "Home [STREET_ADDRESS] Tickets Daily Reports Powered By Terms of Service | Priva…" at bounding box center [169, 102] width 338 height 408
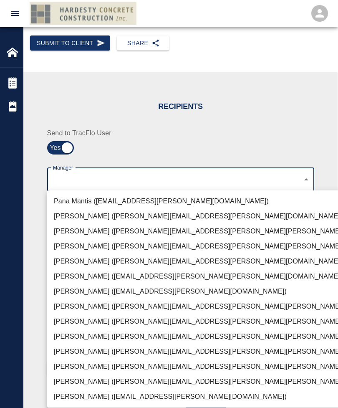
click at [123, 307] on li "[PERSON_NAME] ([PERSON_NAME][EMAIL_ADDRESS][PERSON_NAME][PERSON_NAME][DOMAIN_NA…" at bounding box center [209, 306] width 325 height 15
type input "91222343-9333-4f4b-88b8-3b14146d84f3"
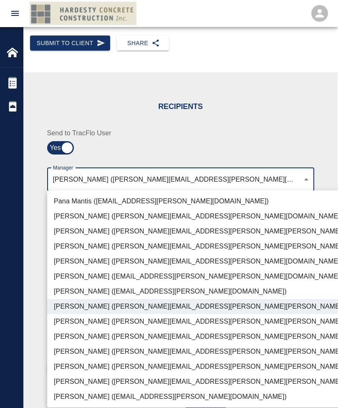
click at [303, 121] on div at bounding box center [169, 204] width 338 height 408
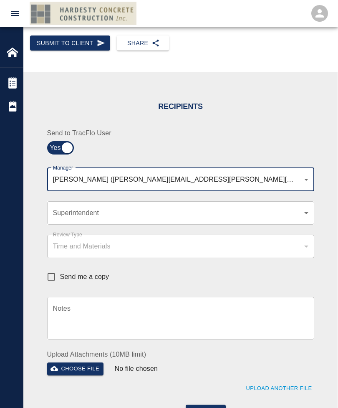
click at [308, 211] on body "Home [STREET_ADDRESS] Tickets Daily Reports Powered By Terms of Service | Priva…" at bounding box center [169, 102] width 338 height 408
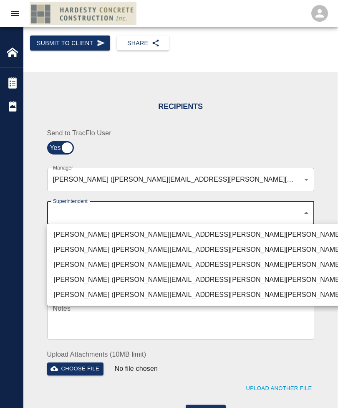
click at [198, 269] on li "[PERSON_NAME] ([PERSON_NAME][EMAIL_ADDRESS][PERSON_NAME][PERSON_NAME][DOMAIN_NA…" at bounding box center [209, 264] width 325 height 15
type input "32bad40b-bb12-40c1-a9d7-1de55074e5d0"
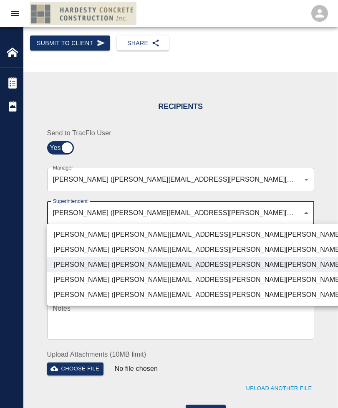
click at [331, 258] on div at bounding box center [169, 204] width 338 height 408
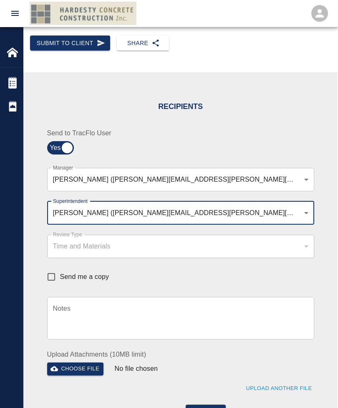
click at [86, 322] on textarea "Notes" at bounding box center [181, 318] width 256 height 29
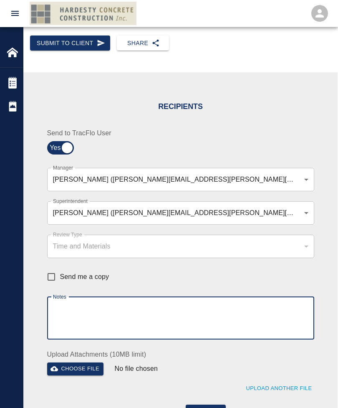
scroll to position [135, 0]
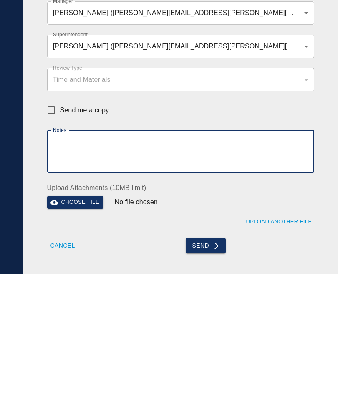
click at [81, 271] on textarea "Notes" at bounding box center [181, 285] width 256 height 29
paste textarea "- Shipping, prepared and poured concrete in ramp on penthouse."
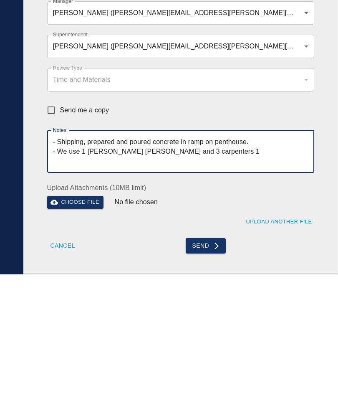
click at [142, 271] on textarea "- Shipping, prepared and poured concrete in ramp on penthouse. - We use 1 [PERS…" at bounding box center [181, 285] width 256 height 29
click at [144, 271] on textarea "- Shipping, prepared and poured concrete in ramp on penthouse. - We use 1 [PERS…" at bounding box center [181, 285] width 256 height 29
click at [233, 271] on textarea "- Shipping, prepared and poured concrete in ramp on penthouse. - We use 1 [PERS…" at bounding box center [181, 285] width 256 height 29
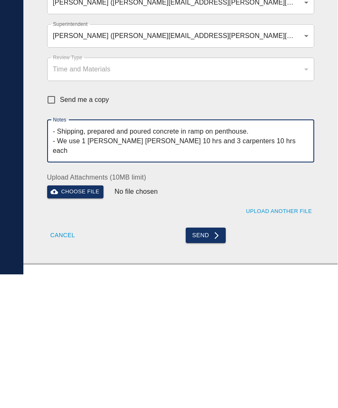
scroll to position [171, 0]
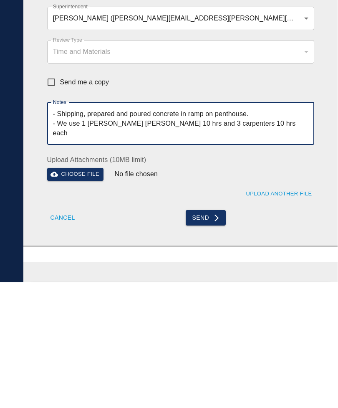
type textarea "- Shipping, prepared and poured concrete in ramp on penthouse. - We use 1 [PERS…"
click at [210, 336] on button "Send" at bounding box center [206, 343] width 41 height 15
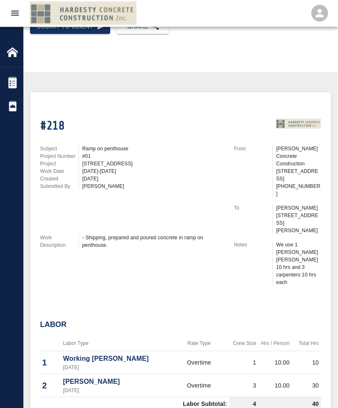
scroll to position [0, 0]
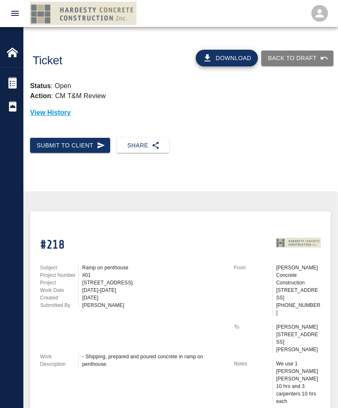
click at [14, 55] on img at bounding box center [13, 52] width 12 height 12
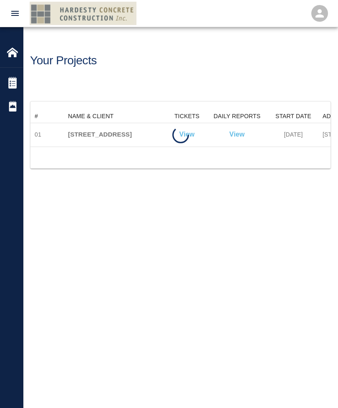
scroll to position [0, 0]
click at [8, 56] on img at bounding box center [13, 52] width 12 height 12
click at [13, 86] on img at bounding box center [13, 83] width 12 height 12
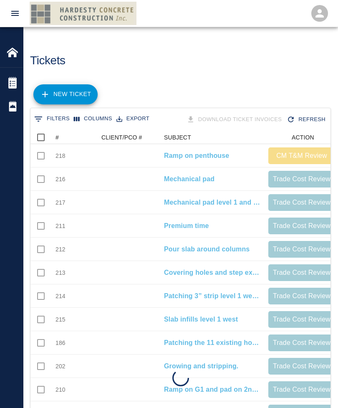
scroll to position [481, 300]
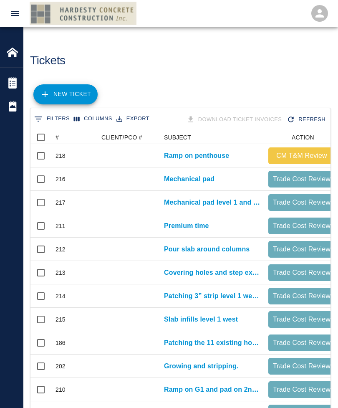
click at [192, 206] on p "Mechanical pad level 1 and G2" at bounding box center [212, 203] width 96 height 10
